Goal: Check status

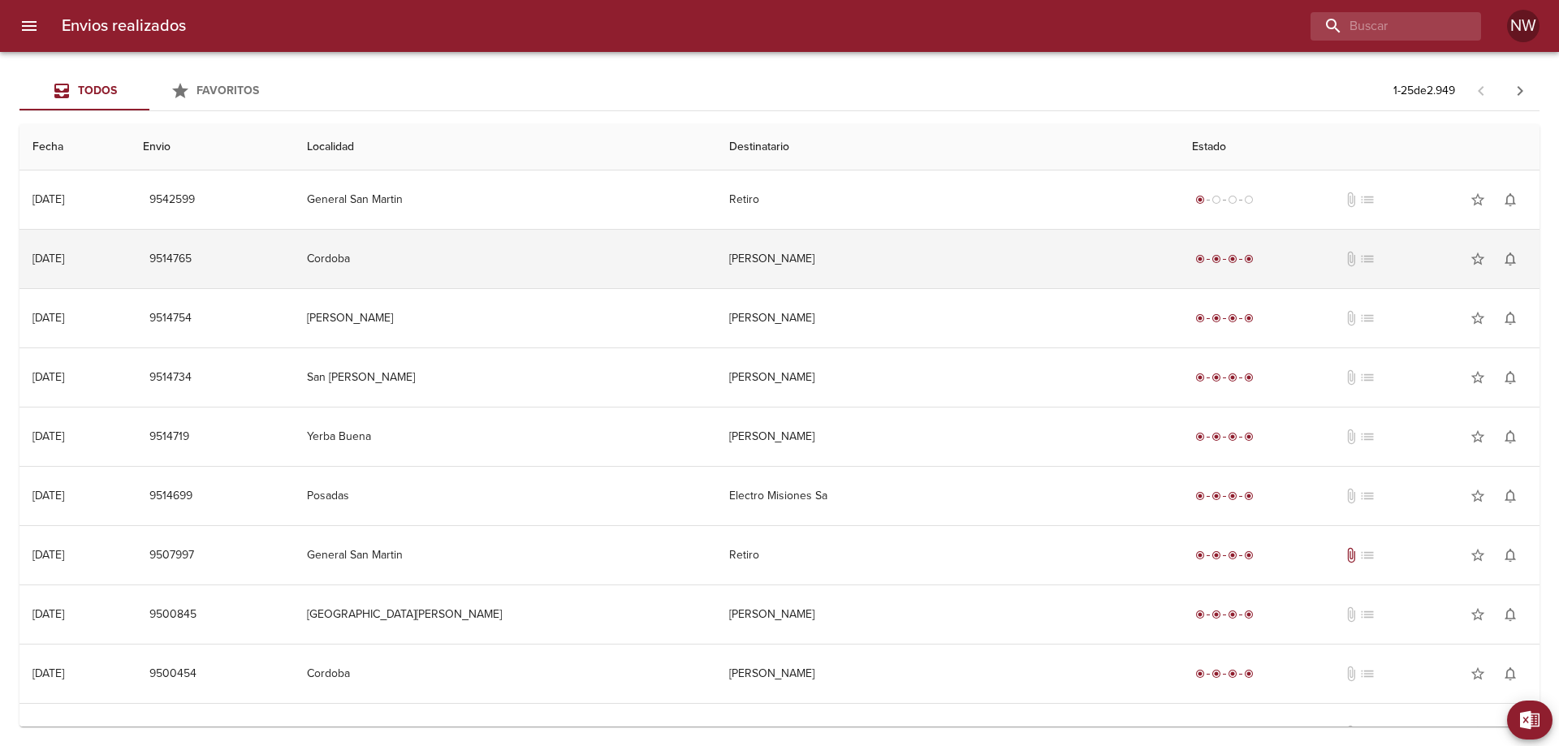
click at [920, 257] on td "[PERSON_NAME]" at bounding box center [948, 259] width 464 height 58
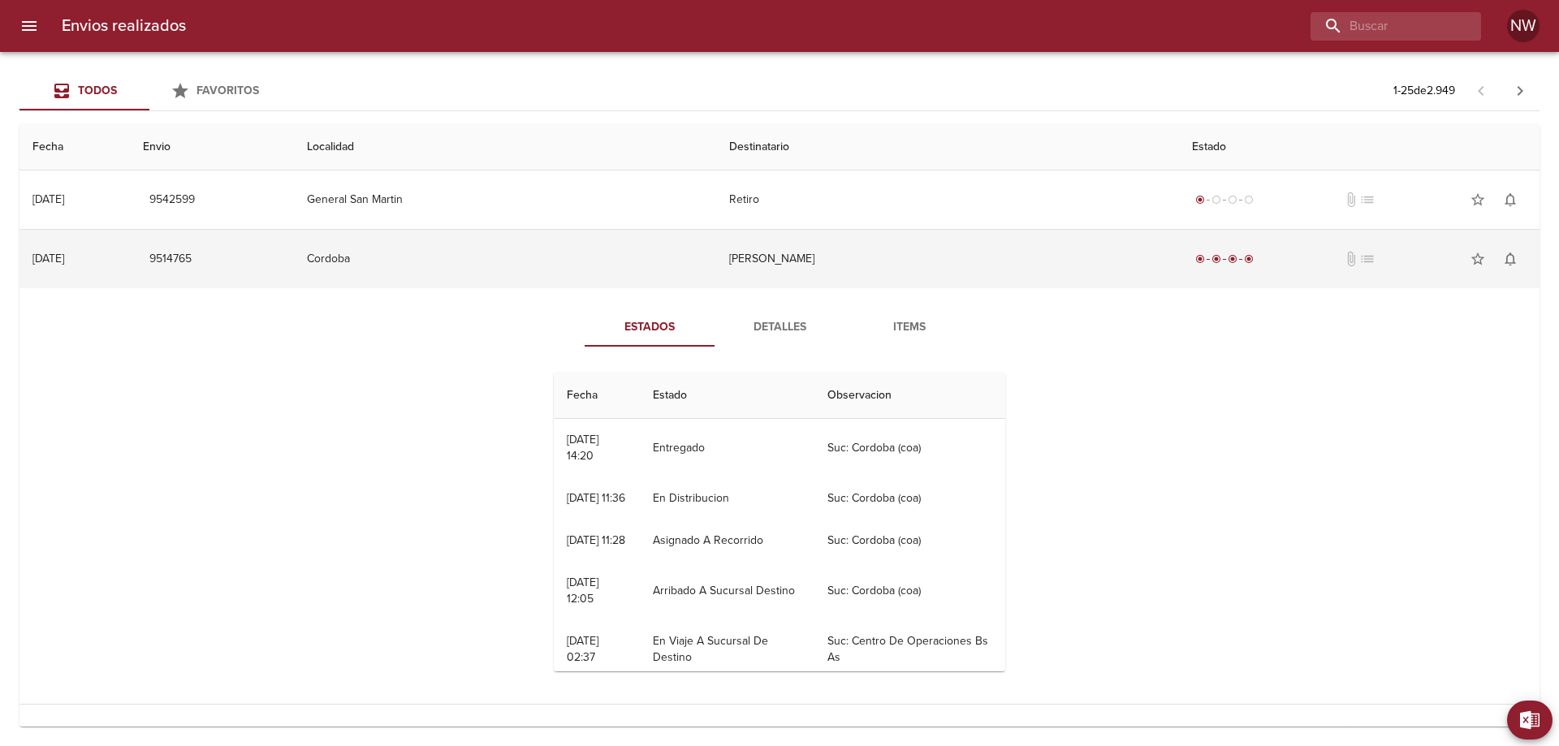
click at [889, 265] on td "[PERSON_NAME]" at bounding box center [948, 259] width 464 height 58
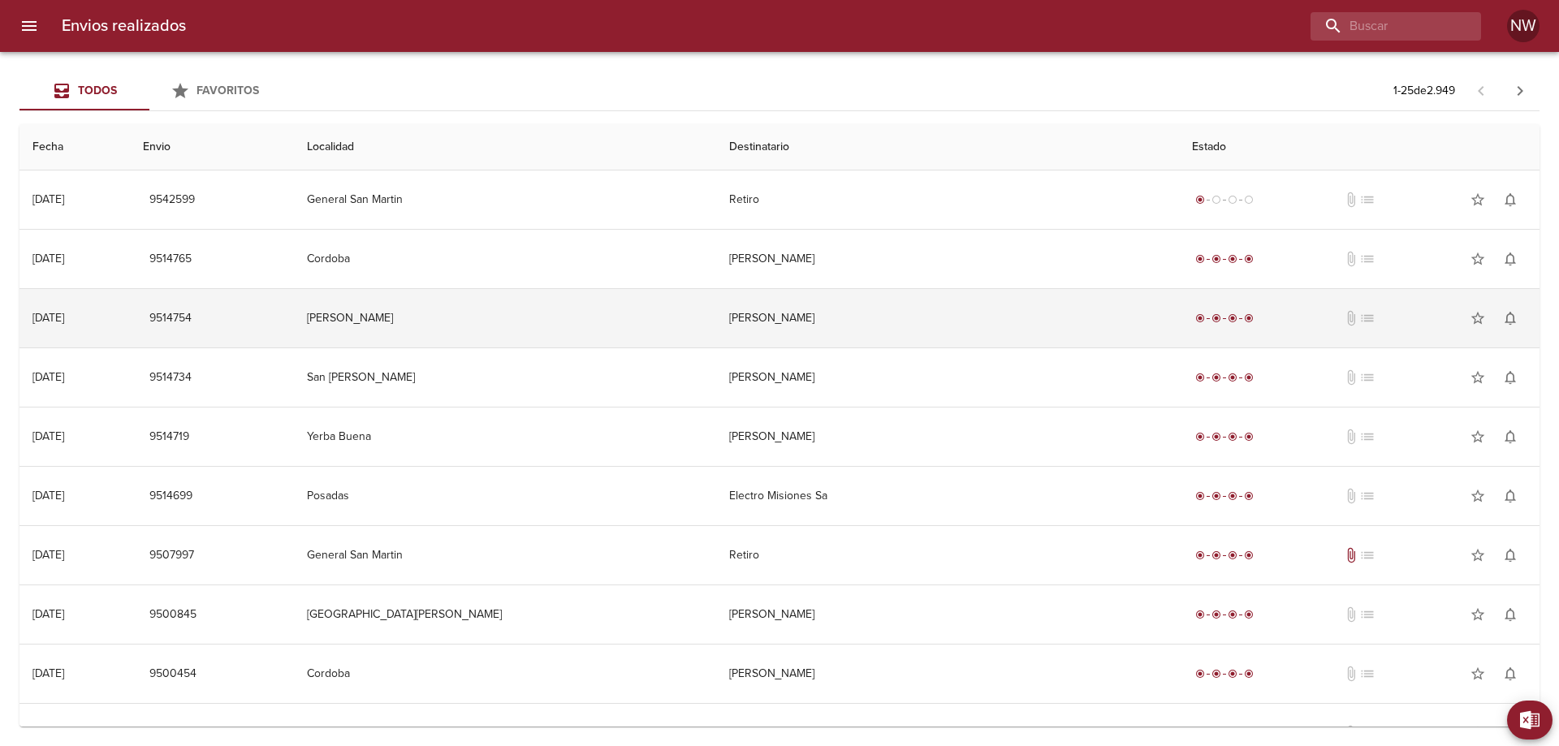
click at [847, 323] on td "[PERSON_NAME]" at bounding box center [948, 318] width 464 height 58
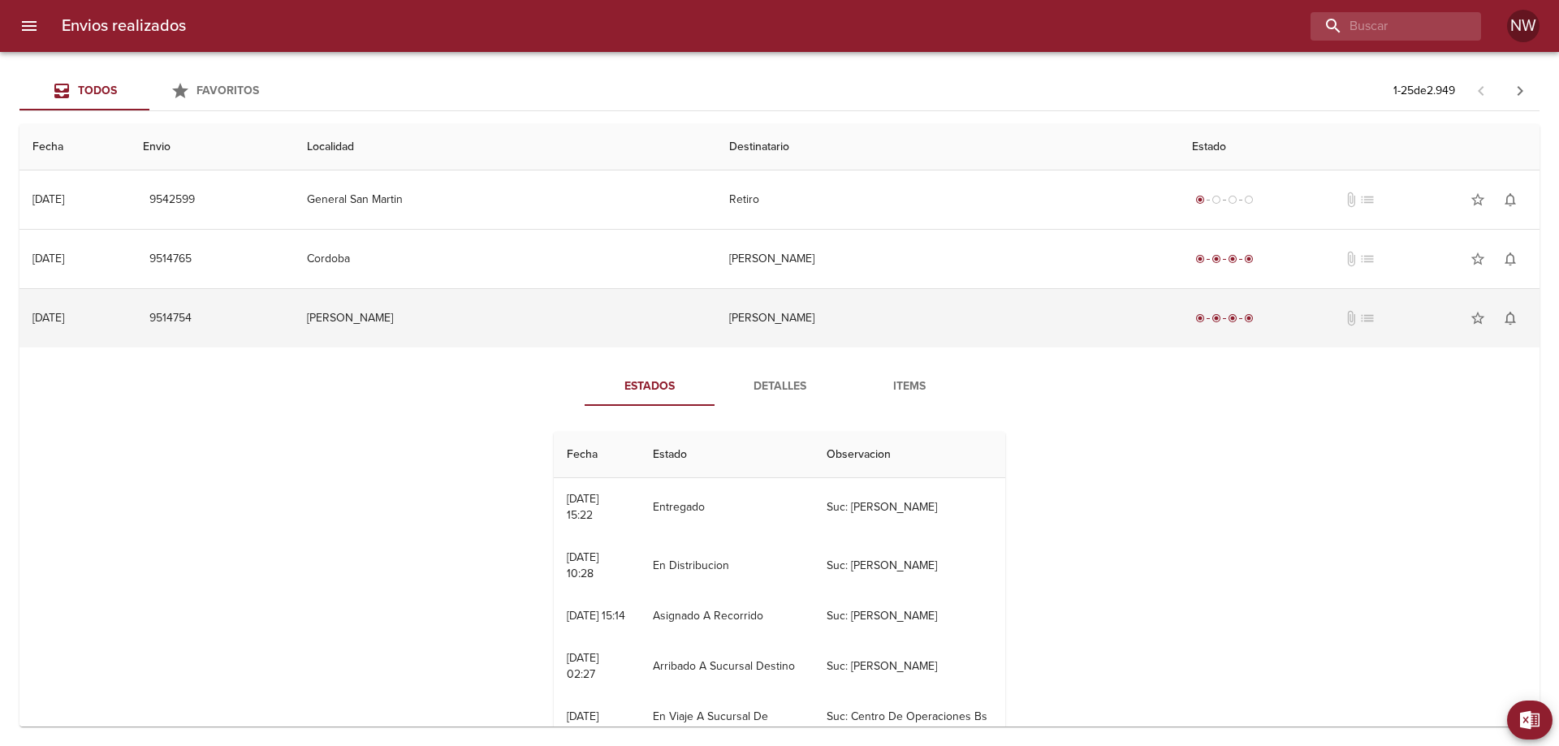
click at [847, 323] on td "[PERSON_NAME]" at bounding box center [948, 318] width 464 height 58
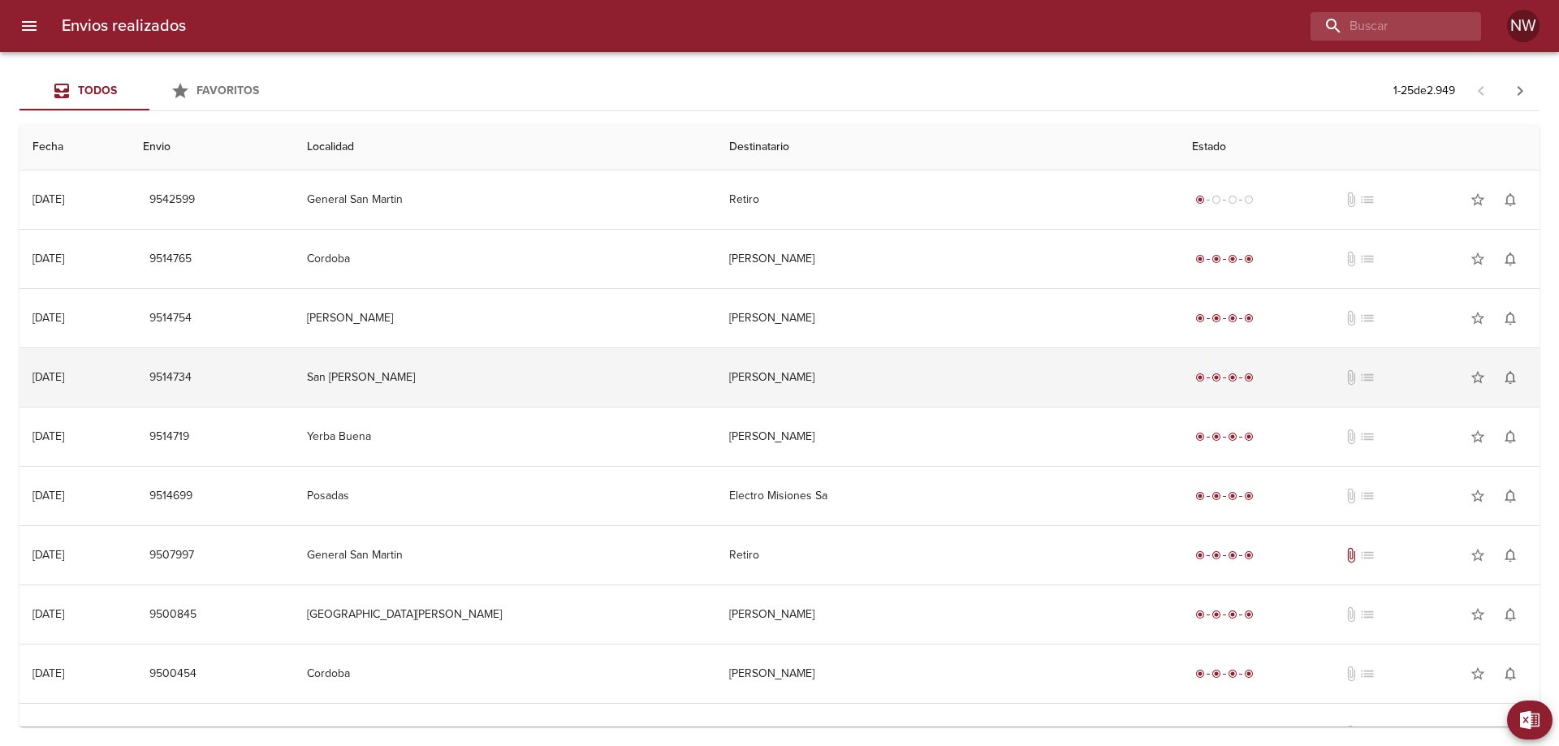
click at [835, 407] on td "[PERSON_NAME]" at bounding box center [948, 377] width 464 height 58
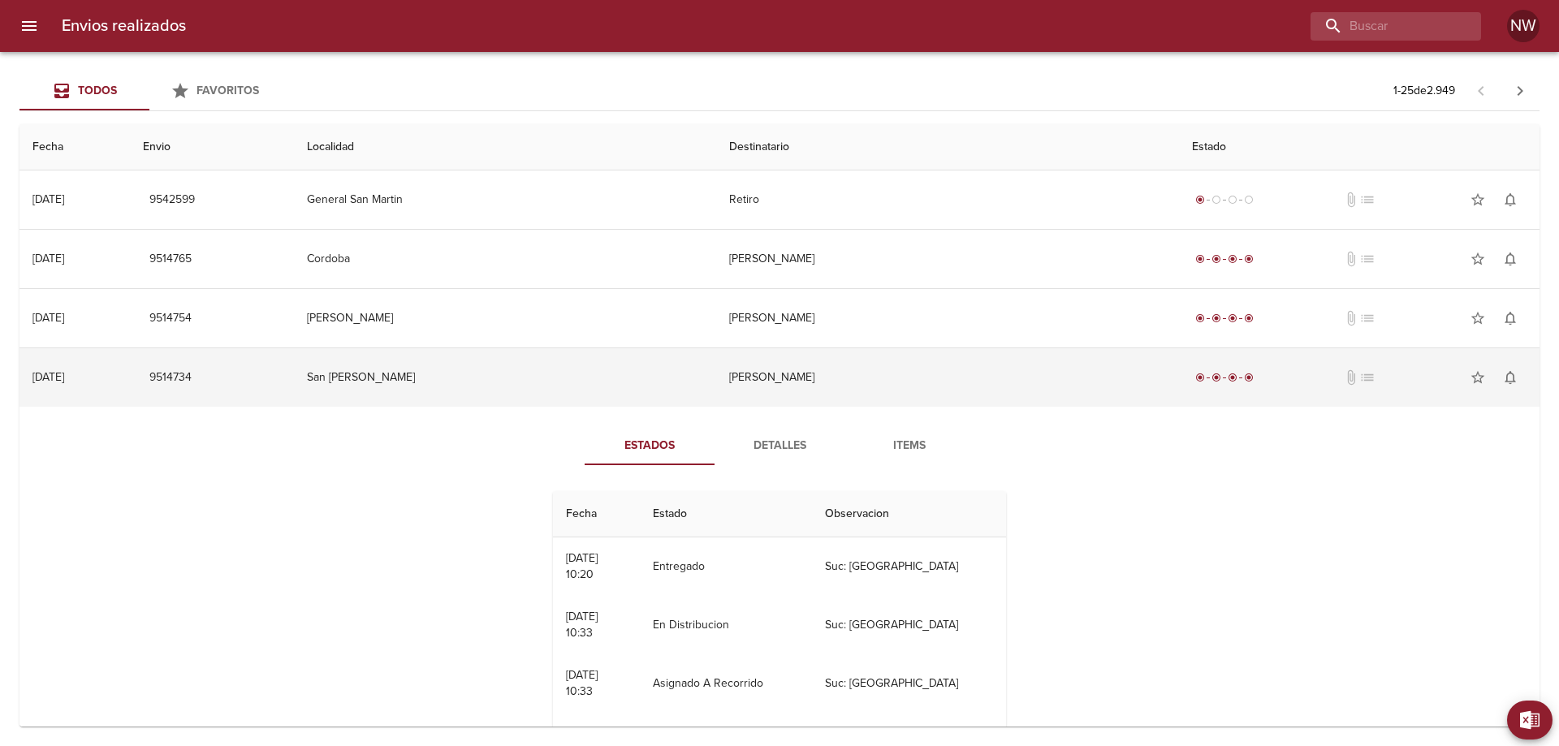
click at [835, 407] on td "[PERSON_NAME]" at bounding box center [948, 377] width 464 height 58
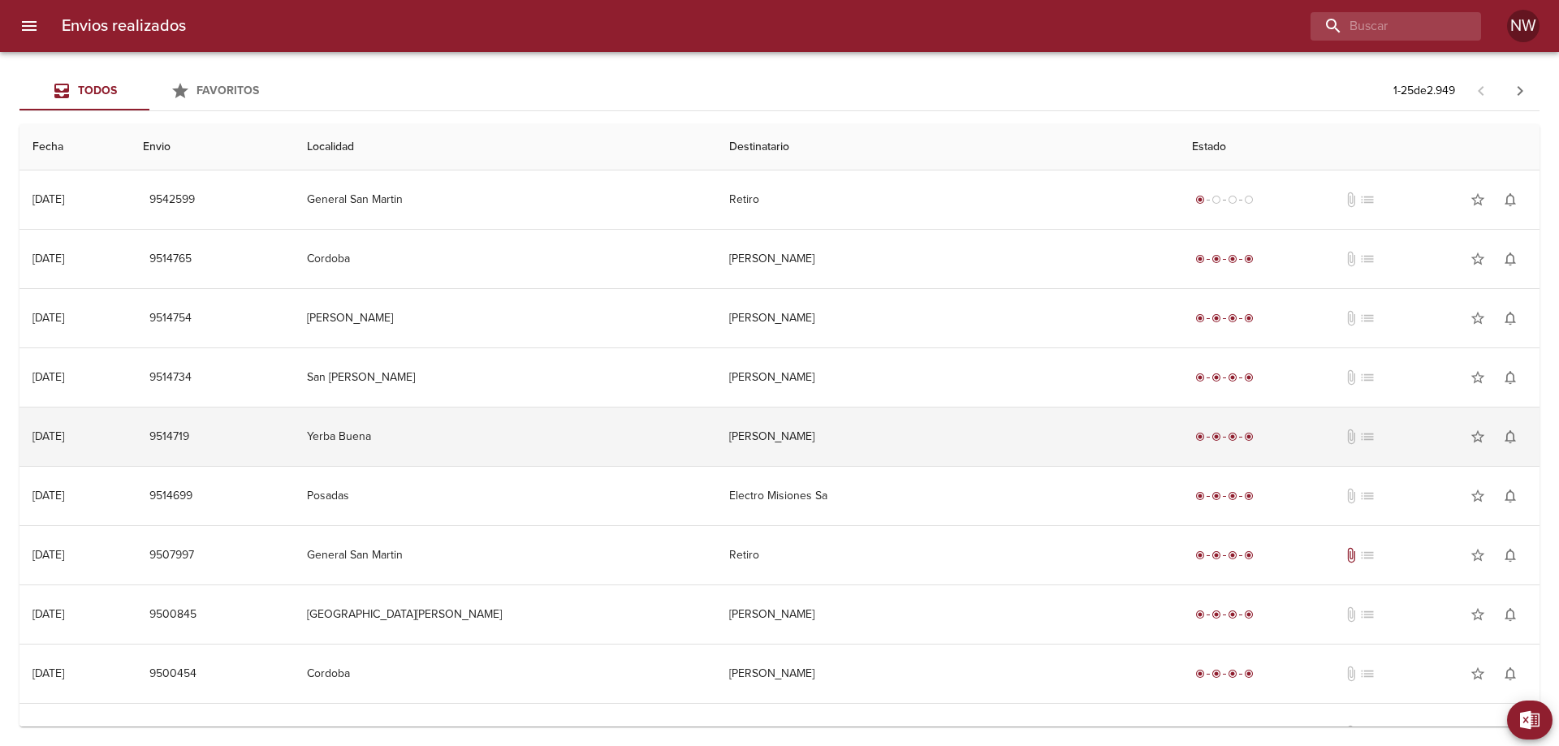
click at [831, 444] on td "[PERSON_NAME]" at bounding box center [948, 437] width 464 height 58
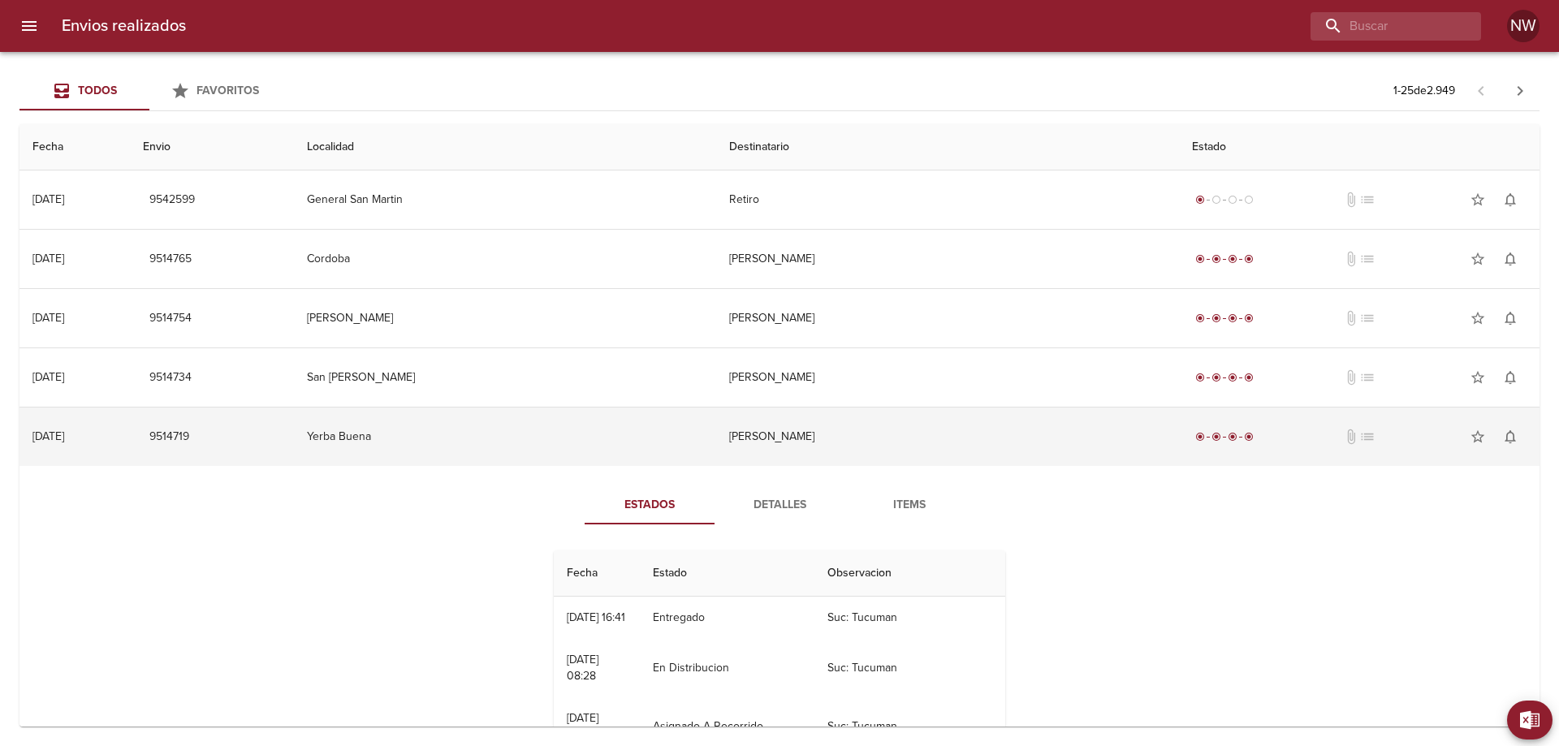
click at [831, 444] on td "[PERSON_NAME]" at bounding box center [948, 437] width 464 height 58
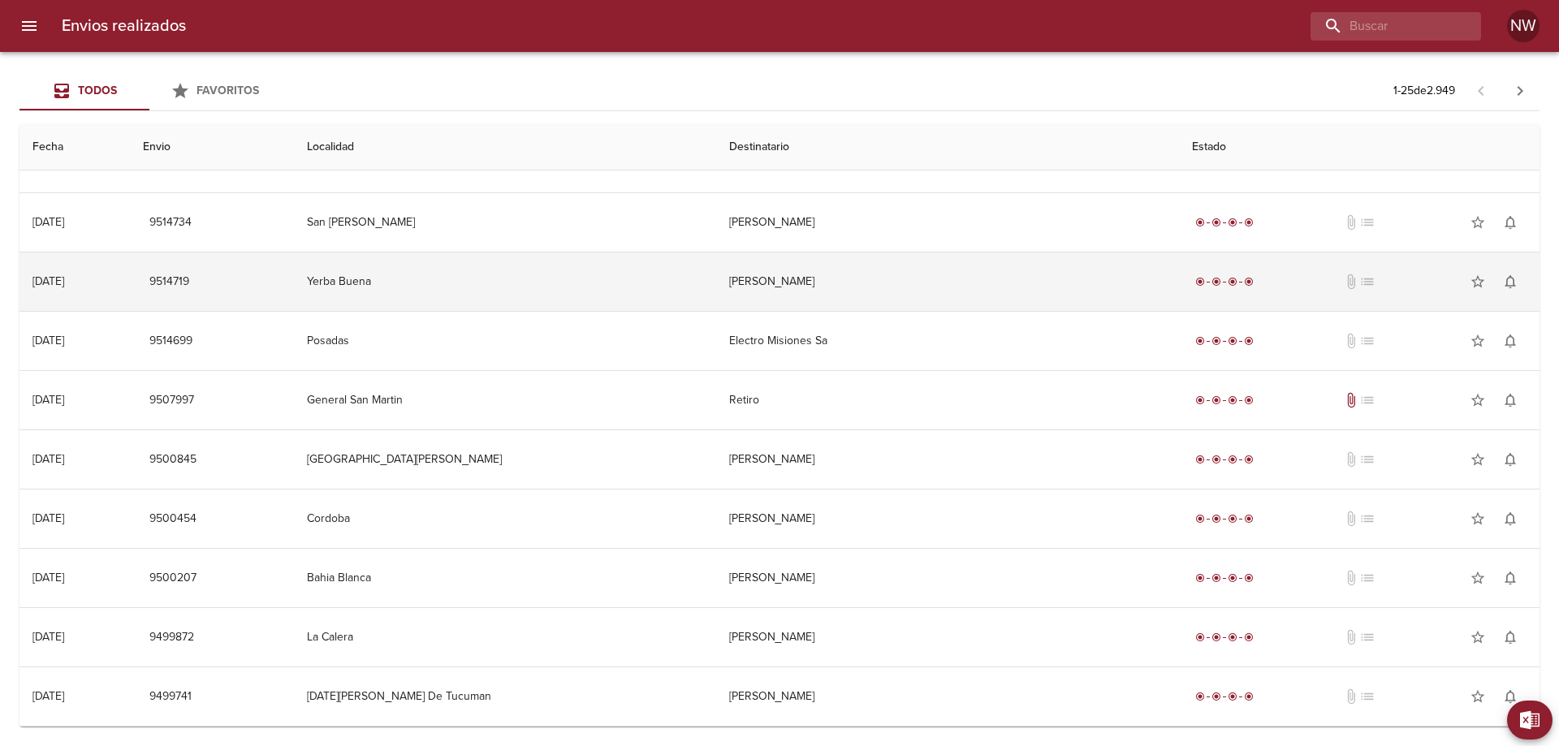
scroll to position [162, 0]
